Goal: Transaction & Acquisition: Purchase product/service

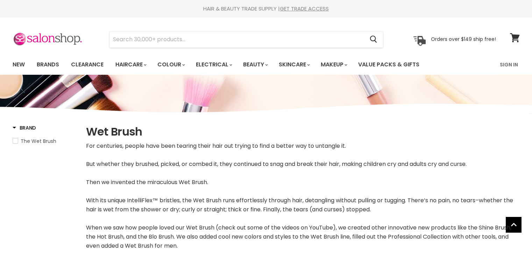
select select "manual"
click at [206, 41] on input "Search" at bounding box center [237, 39] width 255 height 16
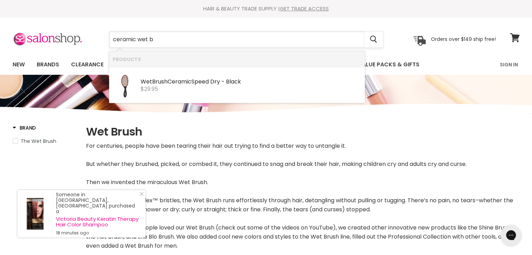
type input "ceramic wet br"
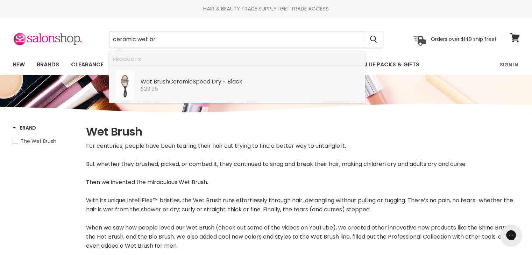
click at [202, 85] on div "Wet Br ush Ceramic Speed Dry - Black" at bounding box center [251, 82] width 221 height 7
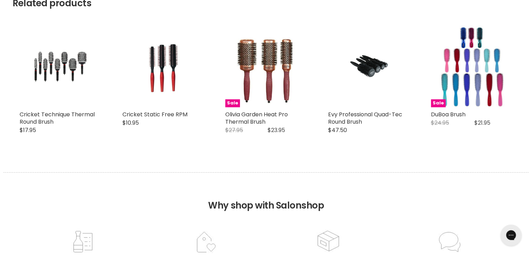
scroll to position [736, 0]
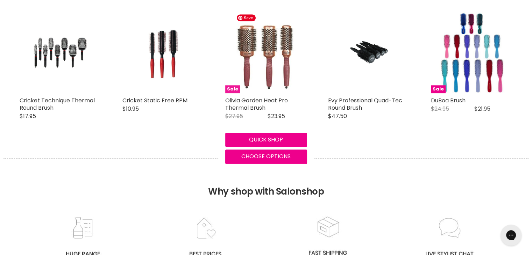
click at [266, 56] on img "Main content" at bounding box center [266, 53] width 66 height 82
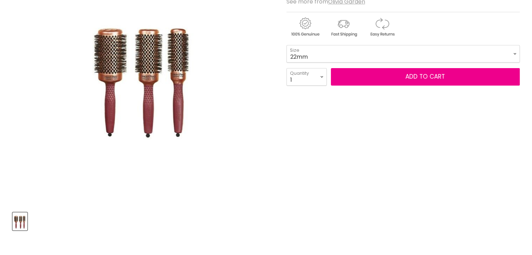
scroll to position [140, 0]
click at [319, 56] on select "22mm 32mm 42mm 52mm" at bounding box center [403, 53] width 233 height 17
click at [287, 45] on select "22mm 32mm 42mm 52mm" at bounding box center [403, 53] width 233 height 17
select select "42mm"
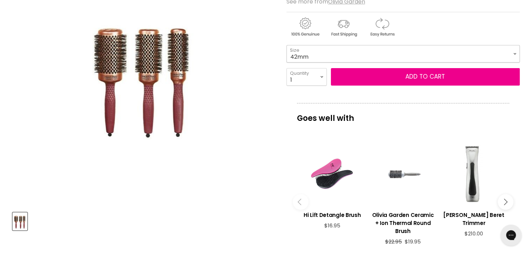
click at [323, 53] on select "22mm 32mm 42mm 52mm" at bounding box center [403, 53] width 233 height 17
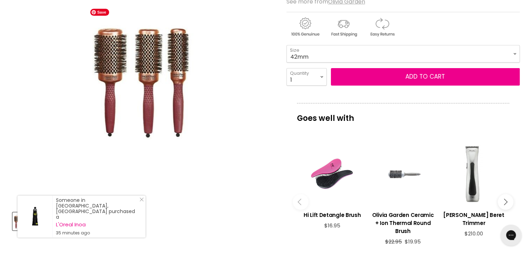
click at [153, 53] on img "Olivia Garden Heat Pro Thermal Brush image. Click or Scroll to Zoom." at bounding box center [143, 75] width 112 height 140
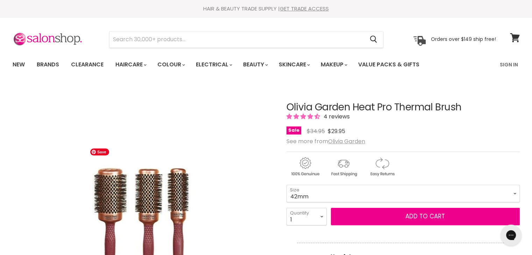
scroll to position [105, 0]
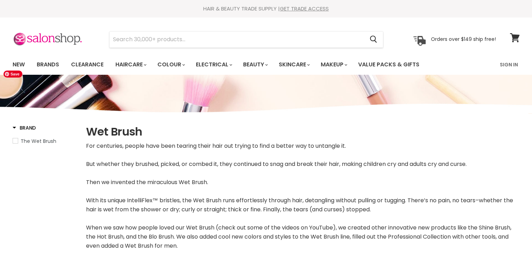
select select "manual"
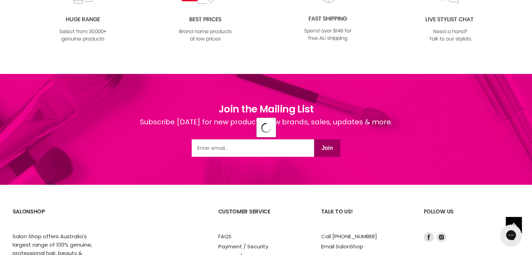
select select "manual"
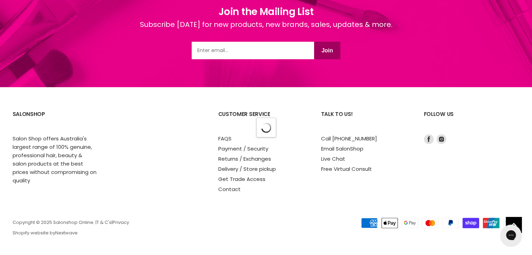
select select "manual"
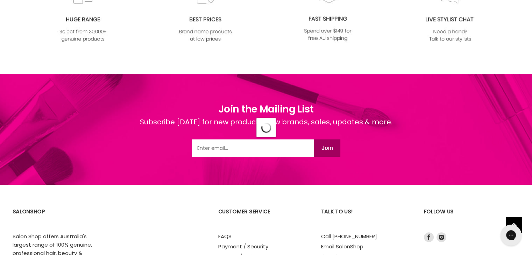
select select "manual"
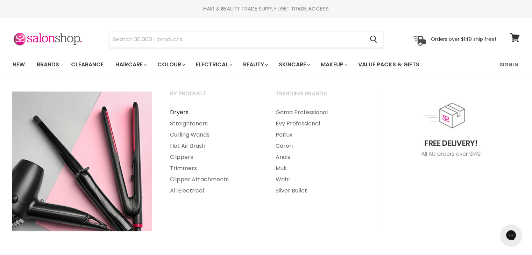
click at [184, 112] on link "Dryers" at bounding box center [213, 112] width 104 height 11
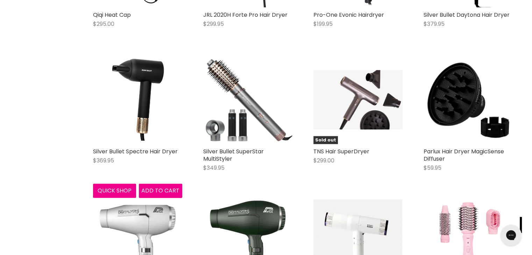
scroll to position [1749, 0]
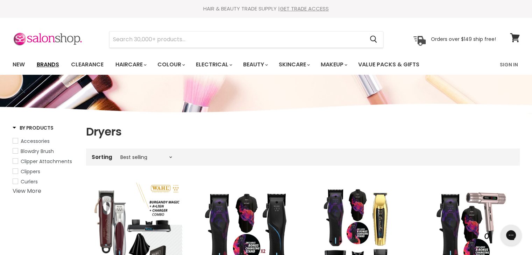
click at [46, 64] on link "Brands" at bounding box center [47, 64] width 33 height 15
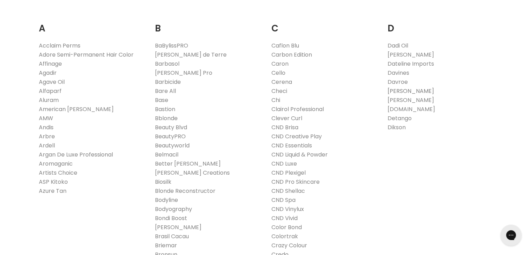
click at [397, 90] on link "[PERSON_NAME]" at bounding box center [411, 91] width 47 height 8
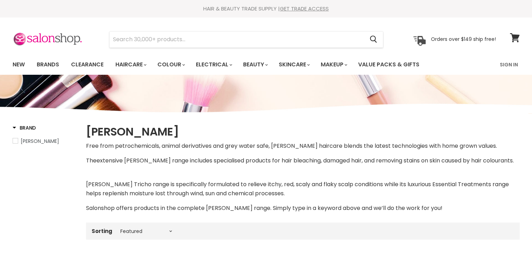
select select "manual"
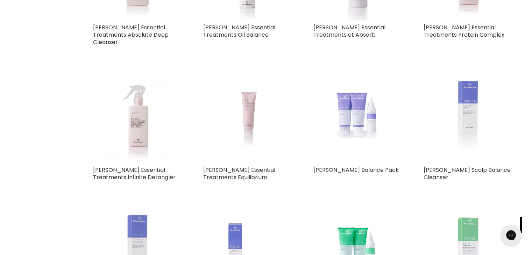
scroll to position [1190, 0]
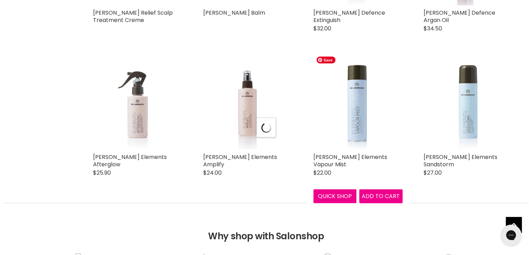
select select "manual"
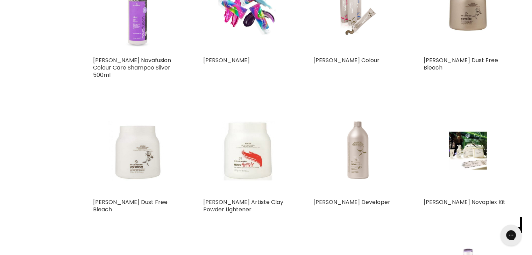
scroll to position [3290, 0]
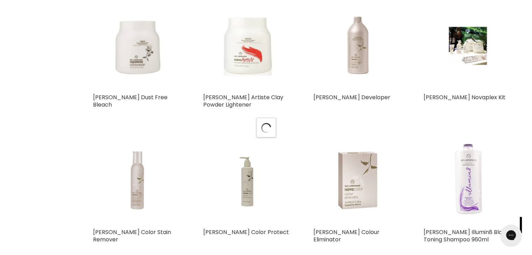
select select "manual"
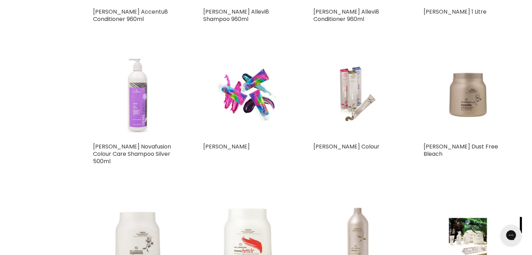
scroll to position [3255, 0]
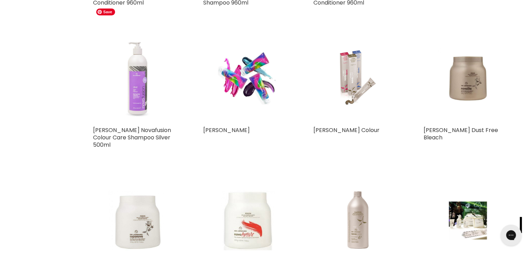
click at [141, 56] on img "Main content" at bounding box center [137, 78] width 89 height 89
